Goal: Information Seeking & Learning: Learn about a topic

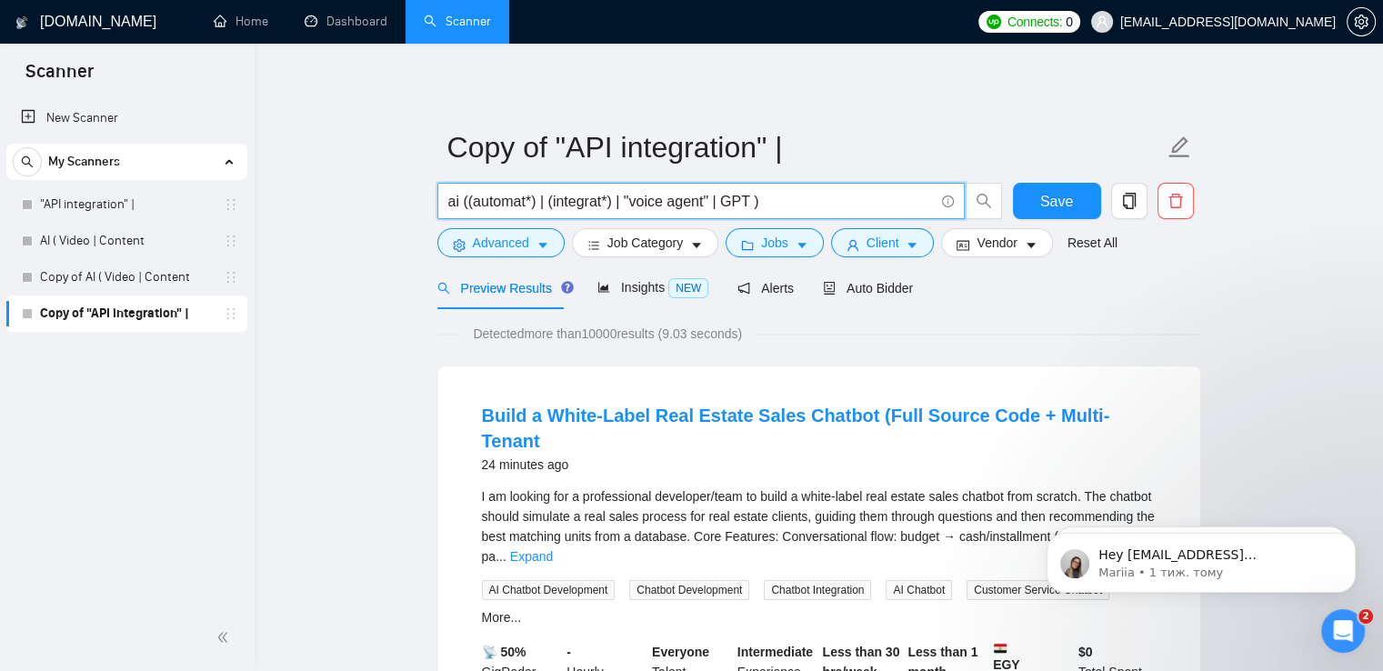
click at [537, 206] on input "ai ((automat*) | (integrat*) | "voice agent" | GPT )" at bounding box center [691, 201] width 486 height 23
click at [543, 205] on input "ai ((automat*) | (integrat*) | "voice agent" | GPT )" at bounding box center [691, 201] width 486 height 23
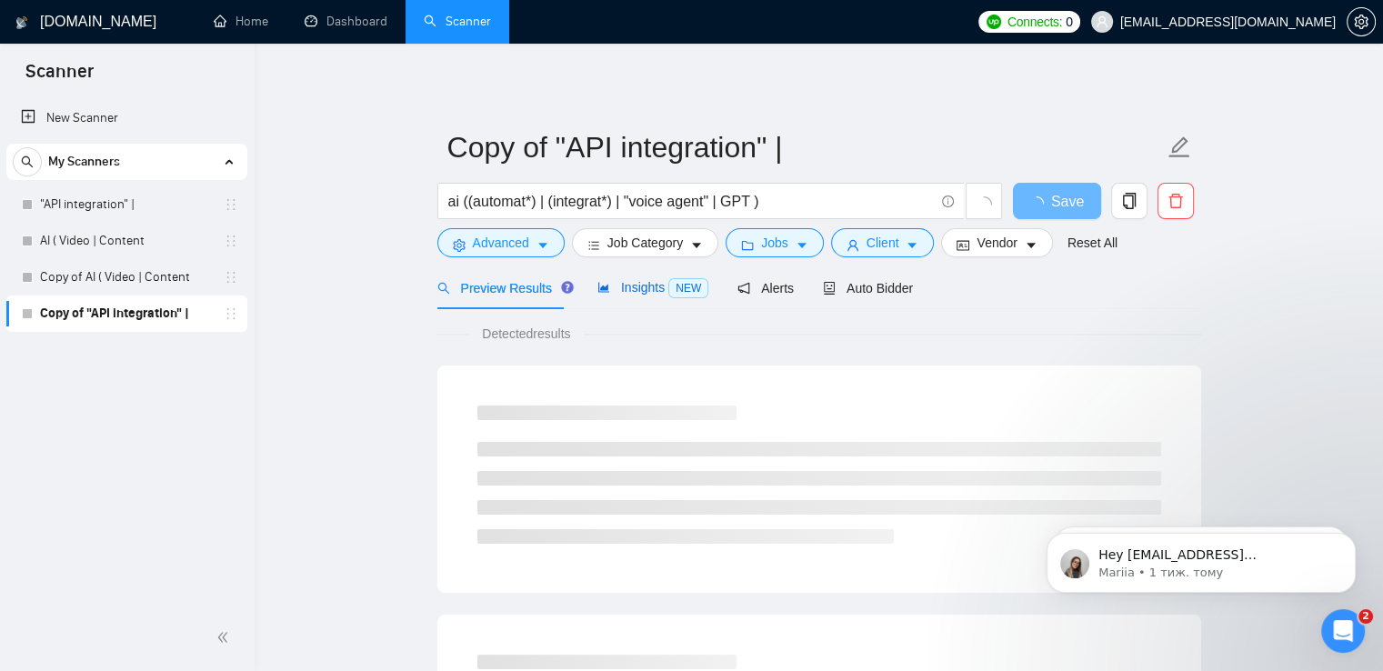
click at [636, 292] on span "Insights NEW" at bounding box center [653, 287] width 111 height 15
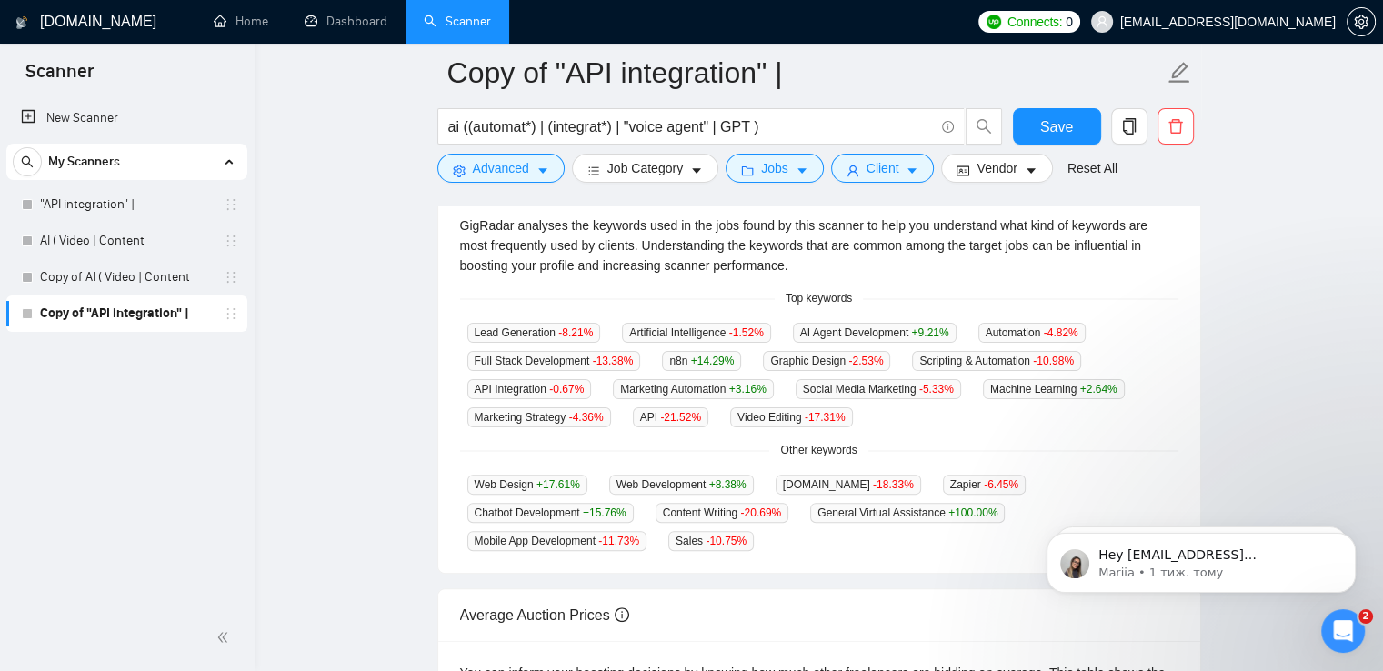
scroll to position [400, 0]
click at [162, 201] on link ""API integration" |" at bounding box center [126, 204] width 173 height 36
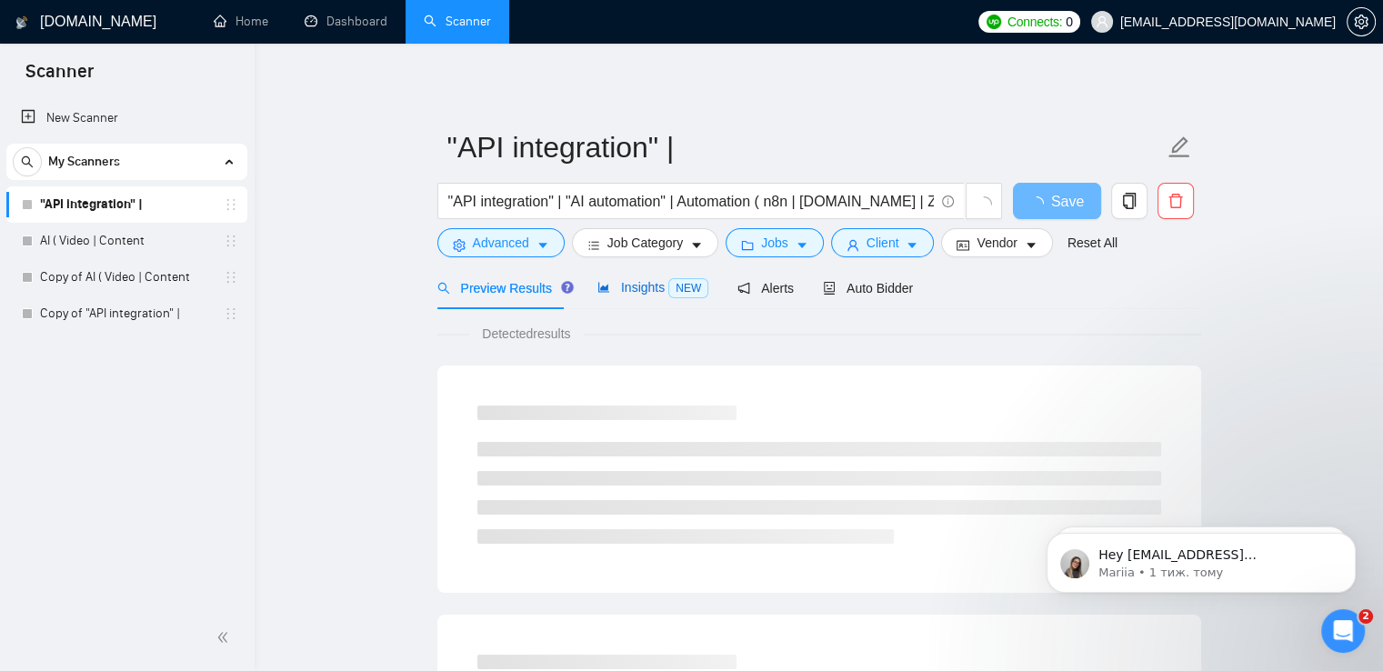
click at [637, 287] on span "Insights NEW" at bounding box center [653, 287] width 111 height 15
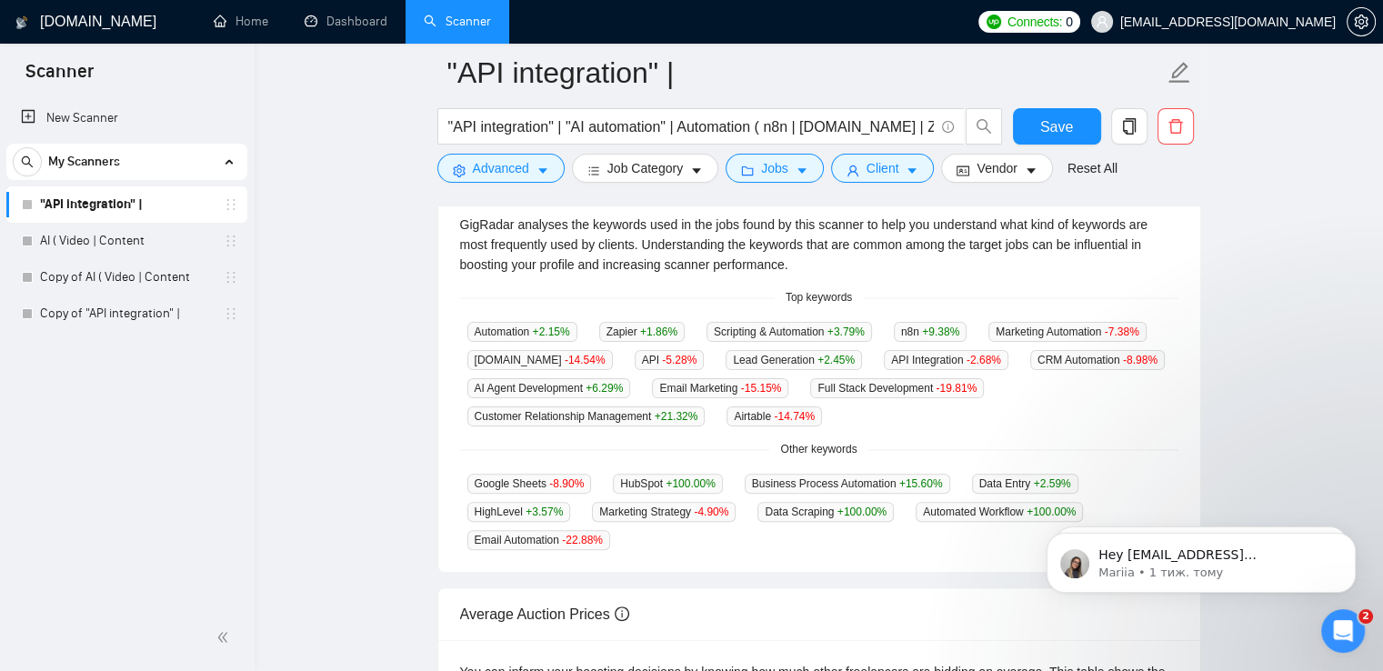
scroll to position [410, 0]
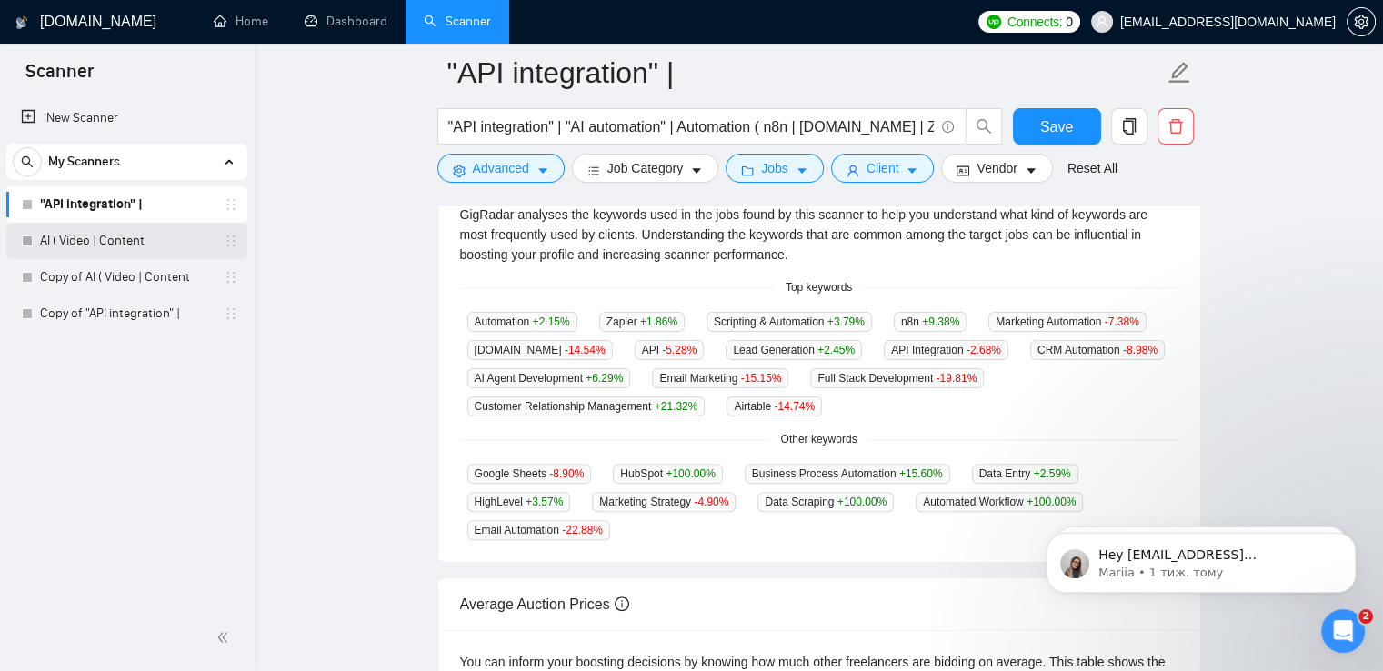
click at [149, 237] on link "AI ( Video | Content" at bounding box center [126, 241] width 173 height 36
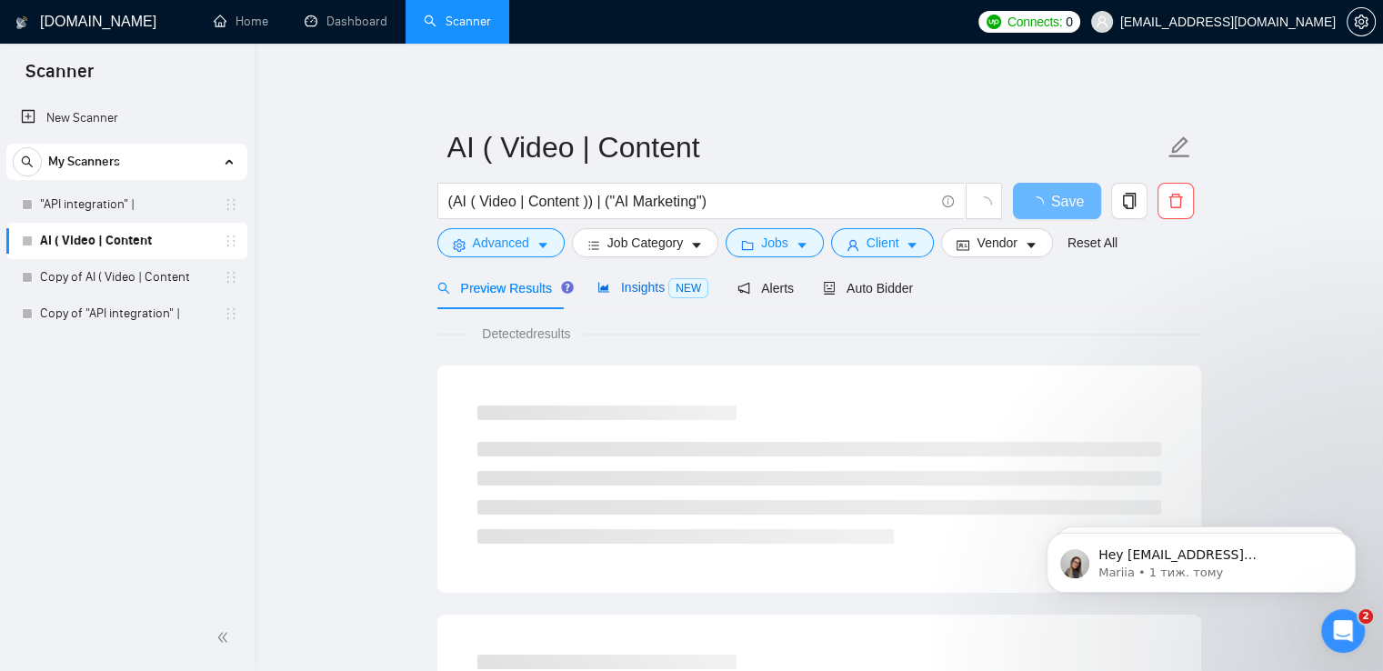
click at [622, 280] on span "Insights NEW" at bounding box center [653, 287] width 111 height 15
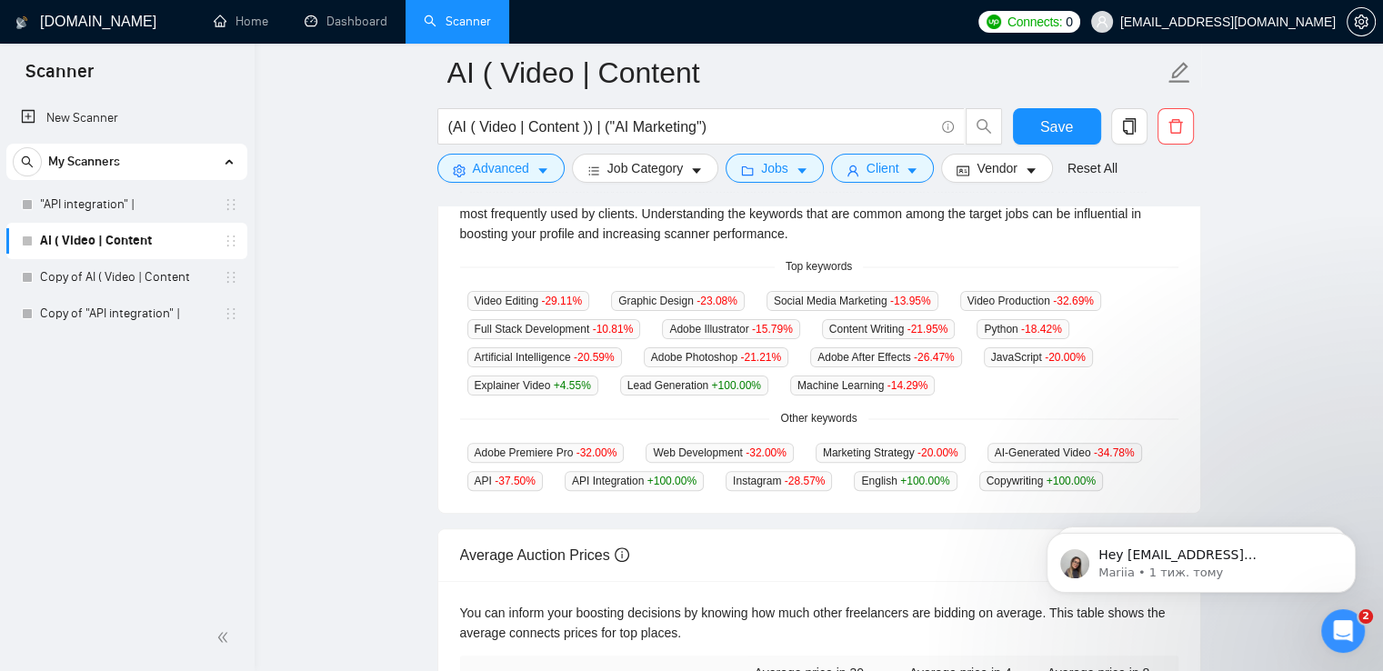
scroll to position [429, 0]
